Goal: Find specific page/section: Find specific page/section

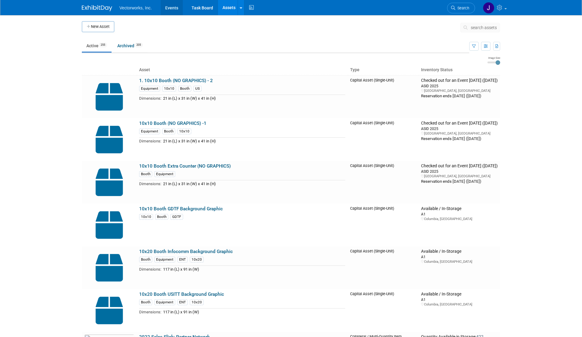
click at [170, 8] on link "Events" at bounding box center [172, 7] width 22 height 15
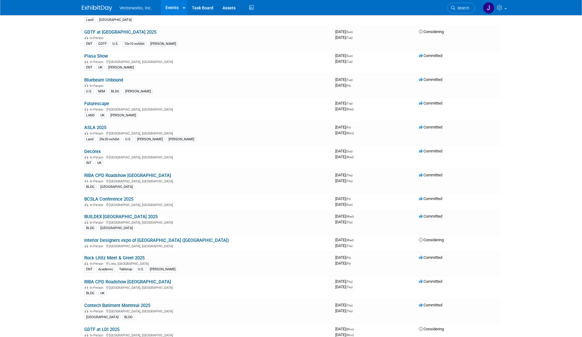
scroll to position [161, 0]
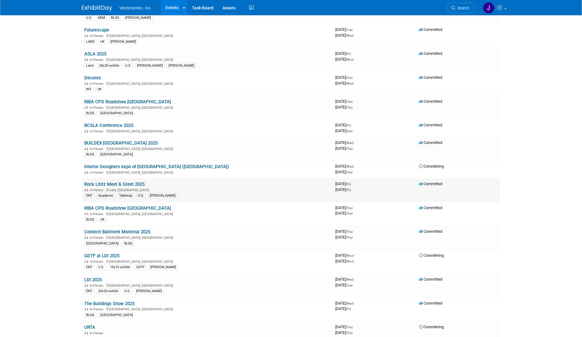
click at [133, 182] on link "Rock Lititz Meet & Greet 2025" at bounding box center [114, 183] width 60 height 5
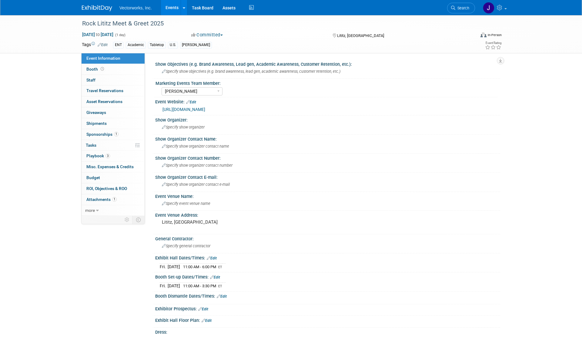
select select "[PERSON_NAME]"
click at [118, 158] on link "3 Playbook 3" at bounding box center [112, 156] width 63 height 11
